Goal: Transaction & Acquisition: Purchase product/service

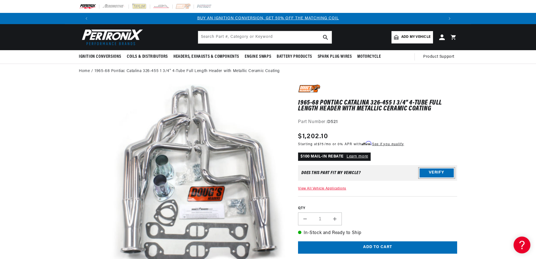
click at [434, 171] on button "Verify" at bounding box center [437, 173] width 34 height 9
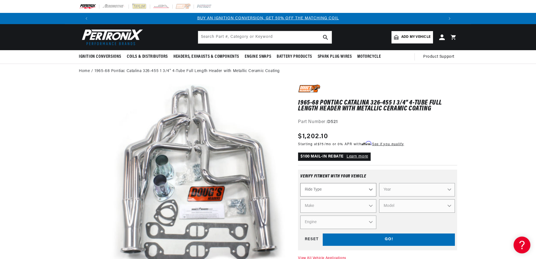
click at [372, 190] on select "Ride Type Automotive Agricultural Industrial Marine Motorcycle" at bounding box center [338, 189] width 76 height 13
select select "Automotive"
click at [300, 183] on select "Ride Type Automotive Agricultural Industrial Marine Motorcycle" at bounding box center [338, 189] width 76 height 13
select select "Automotive"
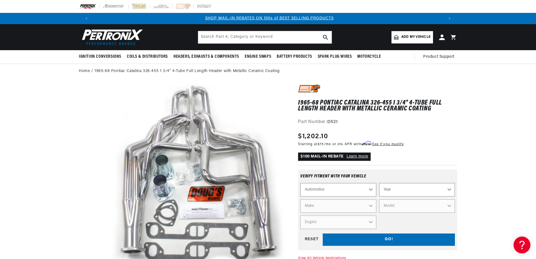
click at [448, 190] on select "Year 2022 2021 2020 2019 2018 2017 2016 2015 2014 2013 2012 2011 2010 2009 2008…" at bounding box center [417, 189] width 76 height 13
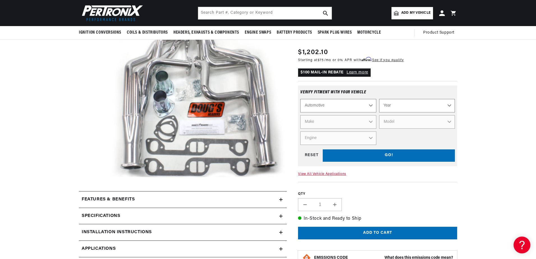
scroll to position [0, 0]
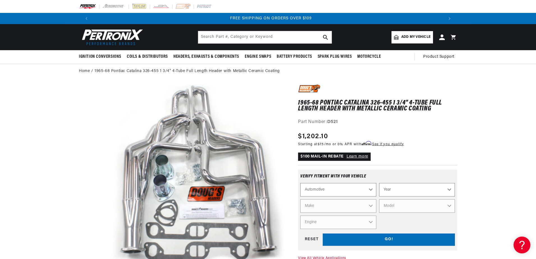
click at [450, 190] on select "Year 2022 2021 2020 2019 2018 2017 2016 2015 2014 2013 2012 2011 2010 2009 2008…" at bounding box center [417, 189] width 76 height 13
select select "1968"
click at [379, 183] on select "Year 2022 2021 2020 2019 2018 2017 2016 2015 2014 2013 2012 2011 2010 2009 2008…" at bounding box center [417, 189] width 76 height 13
select select "1968"
click at [370, 207] on select "Make Alfa Romeo American Motors Aston Martin Austin Austin Healey Avanti Bentle…" at bounding box center [338, 206] width 76 height 13
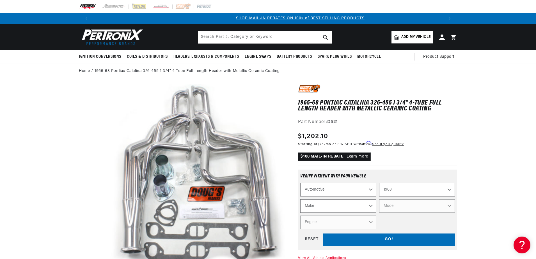
scroll to position [0, 351]
select select "Pontiac"
click at [300, 200] on select "Make Alfa Romeo American Motors Aston Martin Austin Austin Healey Avanti Bentle…" at bounding box center [338, 206] width 76 height 13
select select "Pontiac"
click at [450, 206] on select "Model Acadian Beaumont Bonneville Catalina Executive Firebird Grand Prix GTO La…" at bounding box center [417, 206] width 76 height 13
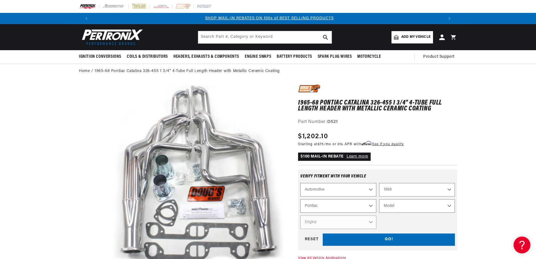
select select "Bonneville"
click at [379, 200] on select "Model Acadian Beaumont Bonneville Catalina Executive Firebird Grand Prix GTO La…" at bounding box center [417, 206] width 76 height 13
select select "Bonneville"
click at [372, 223] on select "Engine 6.1L 6.4L 6.9L 7.5L 350cid / 5.7L 400cid / 6.6L 427cid / 7.0L 428cid / 7…" at bounding box center [338, 222] width 76 height 13
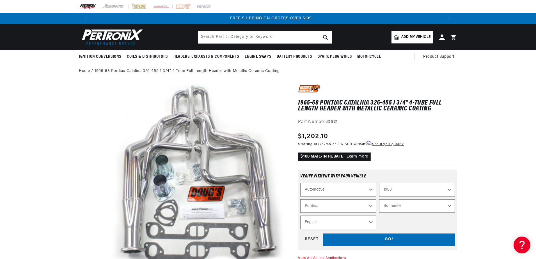
select select "400cid-6.6L"
click at [300, 216] on select "Engine 6.1L 6.4L 6.9L 7.5L 350cid / 5.7L 400cid / 6.6L 427cid / 7.0L 428cid / 7…" at bounding box center [338, 222] width 76 height 13
select select "Engine"
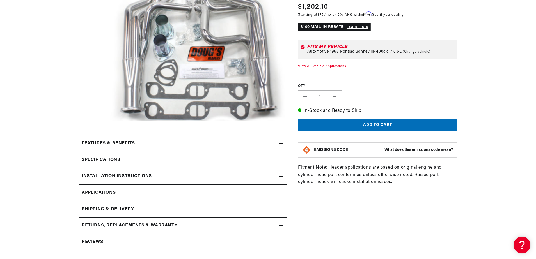
scroll to position [0, 351]
click at [280, 194] on icon at bounding box center [280, 192] width 3 height 3
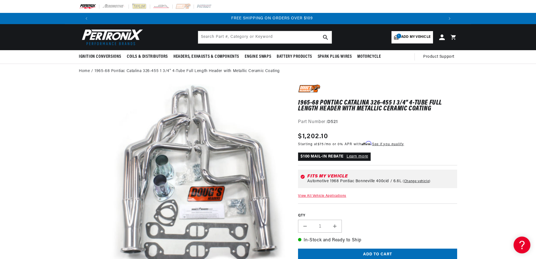
scroll to position [0, 701]
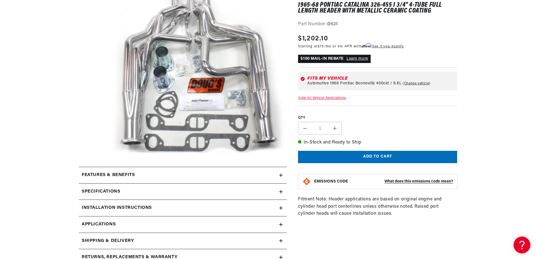
scroll to position [140, 0]
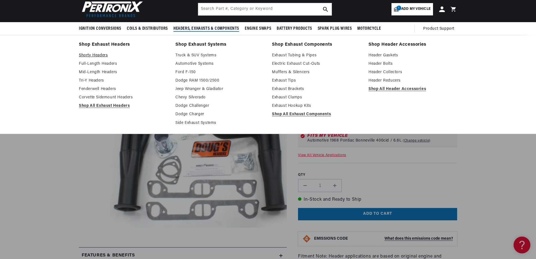
scroll to position [0, 351]
click at [98, 54] on link "Shorty Headers" at bounding box center [123, 55] width 89 height 7
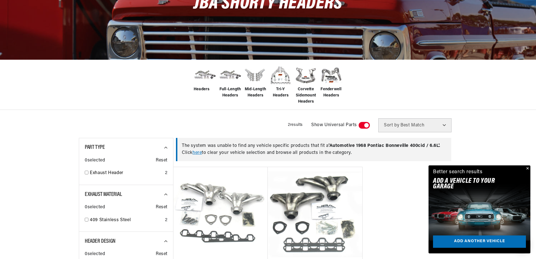
scroll to position [84, 0]
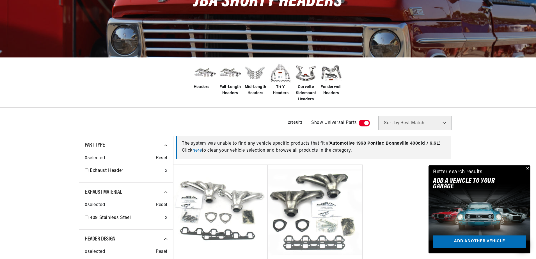
click at [445, 125] on select "Best Match Featured Name, A-Z Name, Z-A Price, Low to High Price, High to Low" at bounding box center [414, 123] width 73 height 14
click at [237, 123] on div "Filters 2 results Show Universal Parts Sort by Best Match Featured Name, A-Z Na…" at bounding box center [268, 123] width 378 height 14
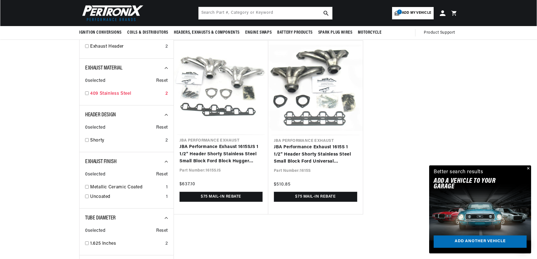
scroll to position [84, 0]
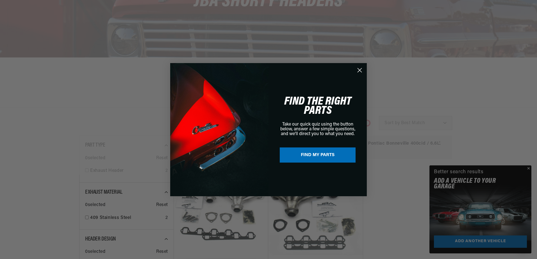
scroll to position [0, 661]
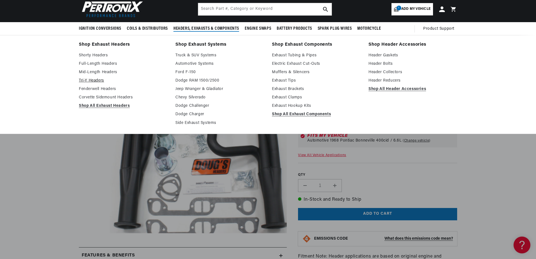
scroll to position [0, 351]
click at [97, 79] on link "Tri-Y Headers" at bounding box center [123, 80] width 89 height 7
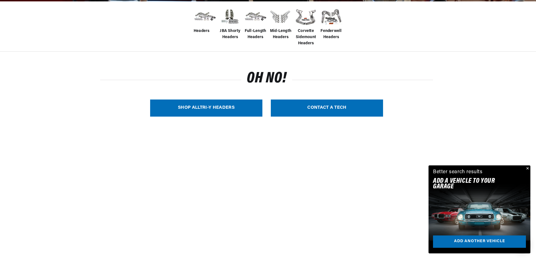
scroll to position [0, 351]
click at [205, 16] on img at bounding box center [205, 17] width 22 height 18
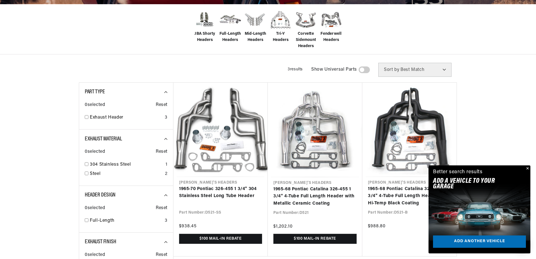
scroll to position [168, 0]
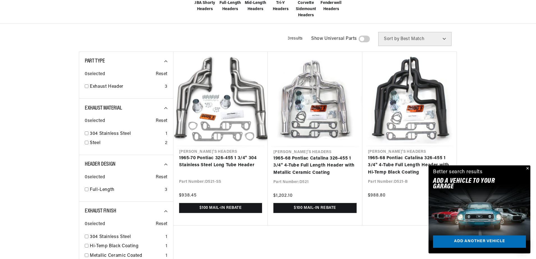
click at [443, 38] on select "Best Match Featured Name, A-Z Name, Z-A Price, Low to High Price, High to Low" at bounding box center [414, 39] width 73 height 14
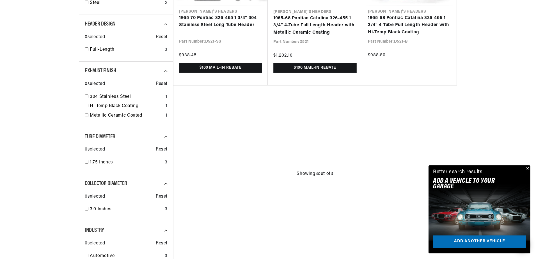
scroll to position [0, 351]
click at [212, 17] on link "1965-70 Pontiac 326-455 1 3/4" 304 Stainless Steel Long Tube Header" at bounding box center [220, 22] width 83 height 14
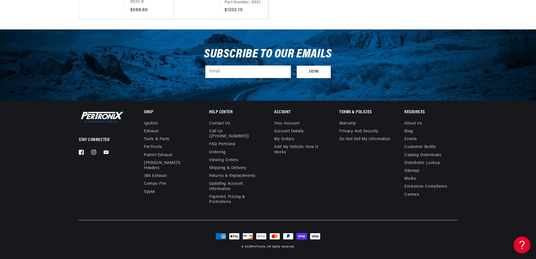
scroll to position [1340, 0]
